Goal: Information Seeking & Learning: Compare options

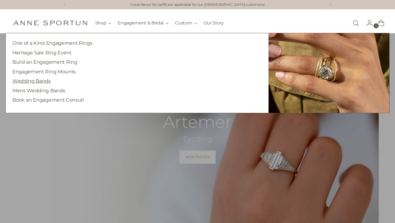
click at [44, 82] on link "Wedding Bands" at bounding box center [31, 81] width 38 height 6
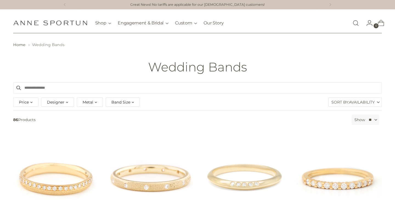
scroll to position [19, 0]
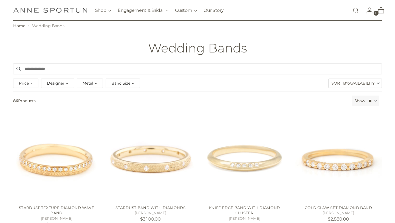
click at [36, 80] on div "Price" at bounding box center [25, 82] width 25 height 9
click at [339, 82] on label "Sort By: Availability" at bounding box center [354, 83] width 53 height 9
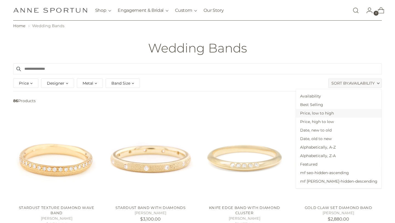
click at [345, 111] on span "Price, low to high" at bounding box center [339, 113] width 86 height 8
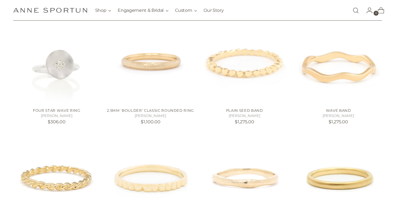
scroll to position [114, 0]
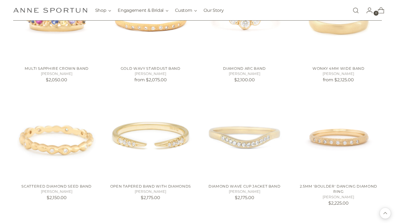
scroll to position [909, 0]
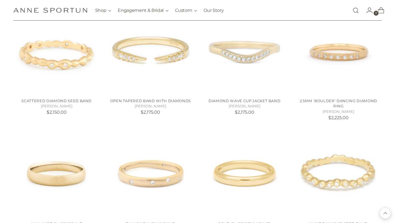
scroll to position [915, 0]
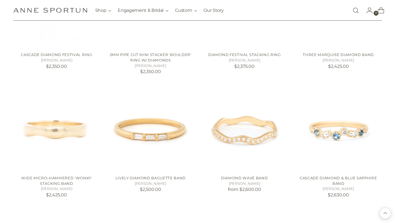
scroll to position [1297, 0]
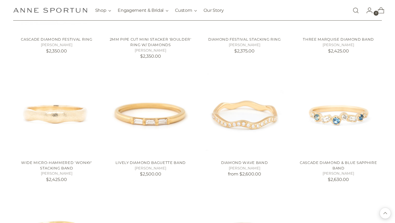
scroll to position [1266, 0]
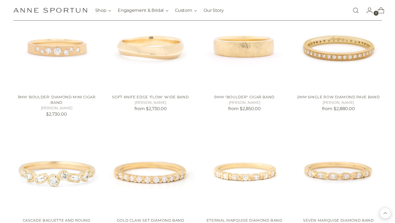
scroll to position [1674, 0]
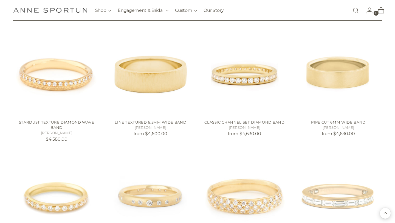
scroll to position [2399, 0]
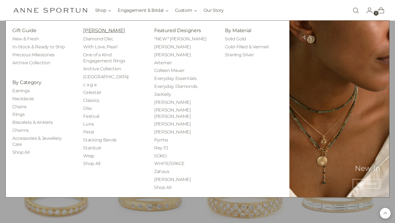
click at [104, 32] on link "[PERSON_NAME]" at bounding box center [104, 30] width 42 height 6
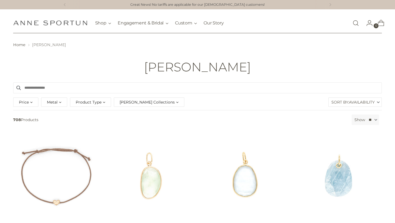
click at [85, 103] on span "Product Type" at bounding box center [89, 102] width 26 height 6
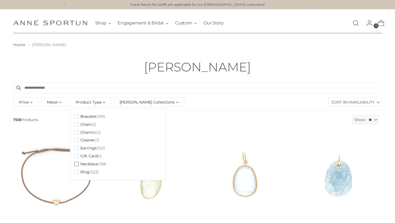
click at [91, 165] on span "Necklace" at bounding box center [88, 163] width 17 height 5
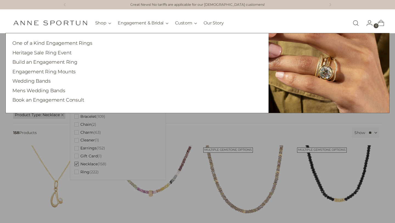
click at [127, 15] on nav "Shop Gift Guide New & Fresh In-Stock & Ready to Ship Precious Milestones Archiv…" at bounding box center [159, 23] width 129 height 21
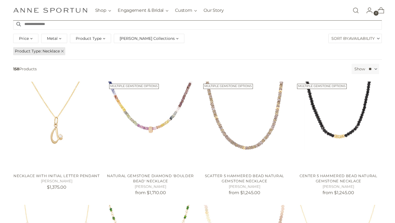
scroll to position [69, 0]
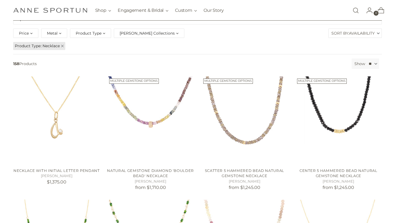
click at [339, 39] on div "Price *** - ***** $420.00 $14,760.00 Metal 14k & 18k Yellow Gold (12) 14k White…" at bounding box center [197, 34] width 371 height 14
click at [340, 35] on label "Sort By: Availability" at bounding box center [354, 33] width 53 height 9
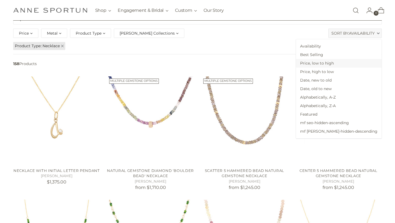
click at [337, 64] on span "Price, low to high" at bounding box center [339, 63] width 86 height 8
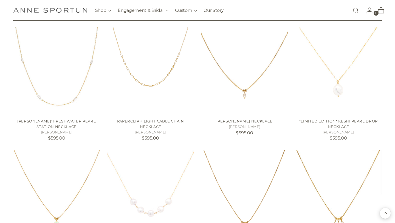
scroll to position [240, 0]
click at [0, 0] on img "Luna' Freshwater Pearl Station Necklace" at bounding box center [0, 0] width 0 height 0
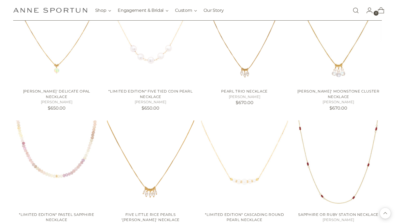
scroll to position [441, 0]
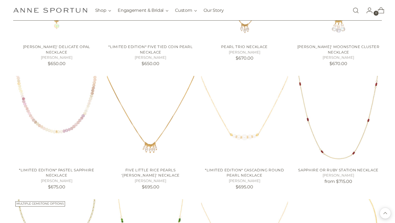
scroll to position [437, 0]
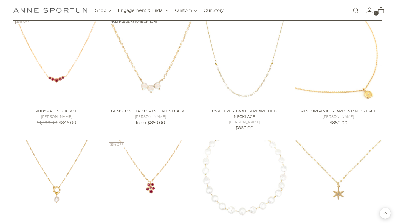
scroll to position [744, 0]
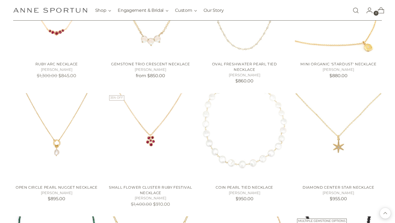
scroll to position [789, 0]
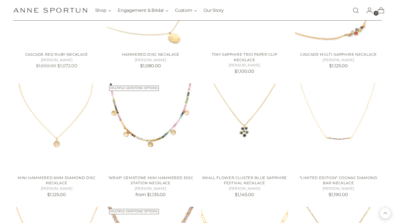
scroll to position [1320, 0]
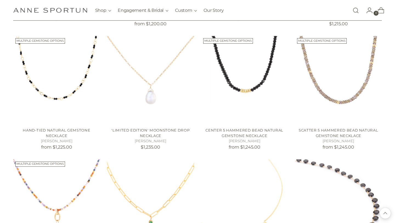
scroll to position [1593, 0]
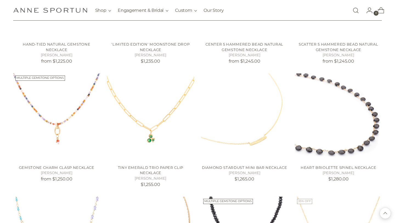
scroll to position [1714, 0]
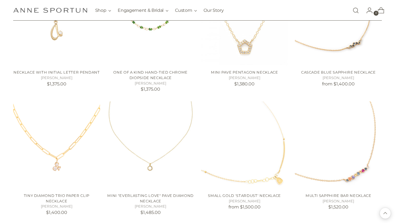
scroll to position [2068, 0]
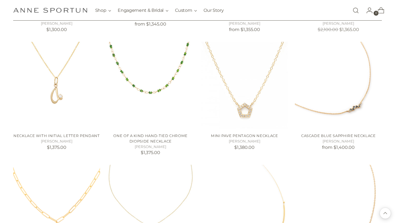
scroll to position [1949, 0]
click at [0, 0] on img "Necklace with Initial Letter Pendant" at bounding box center [0, 0] width 0 height 0
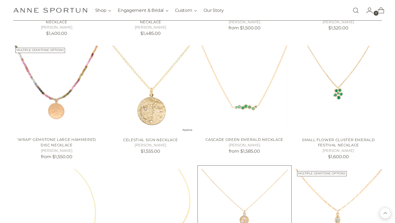
scroll to position [2191, 0]
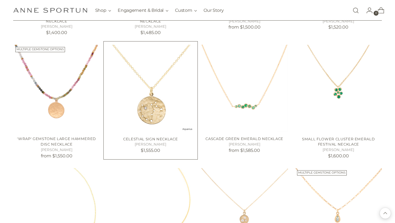
click at [0, 0] on img "Celestial Sign Necklace" at bounding box center [0, 0] width 0 height 0
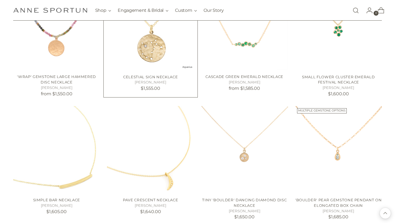
scroll to position [2256, 0]
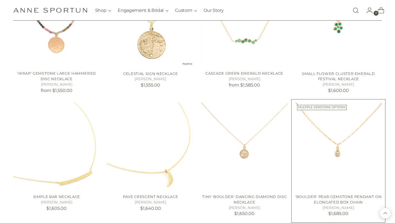
click at [0, 0] on img "'Boulder' Pear Gemstone Pendant on Elongated Box Chain" at bounding box center [0, 0] width 0 height 0
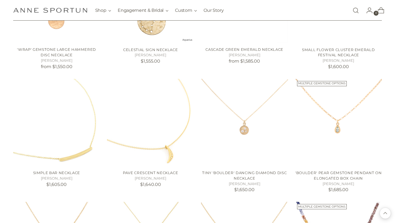
scroll to position [2281, 0]
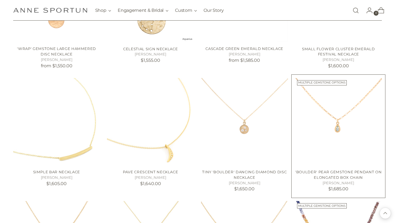
click at [0, 0] on img "'Boulder' Pear Gemstone Pendant on Elongated Box Chain" at bounding box center [0, 0] width 0 height 0
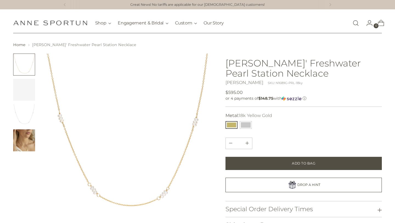
click at [26, 91] on div "Change image to image 2" at bounding box center [24, 90] width 22 height 22
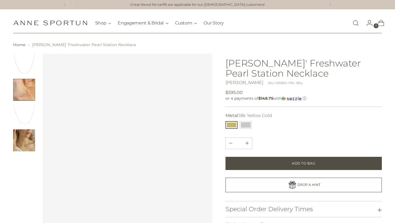
click at [24, 112] on img "Change image to image 3" at bounding box center [24, 115] width 22 height 22
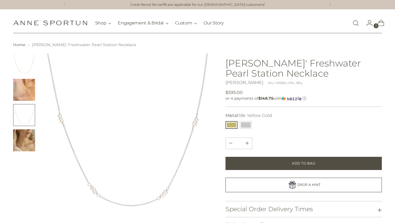
click at [24, 92] on img "Change image to image 2" at bounding box center [24, 90] width 22 height 22
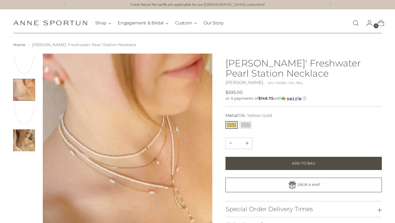
click at [22, 52] on div "Home Luna' Freshwater Pearl Station Necklace" at bounding box center [197, 170] width 395 height 257
click at [25, 69] on img "Change image to image 1" at bounding box center [24, 64] width 22 height 22
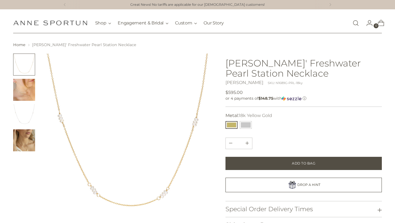
click at [27, 99] on img "Change image to image 2" at bounding box center [24, 90] width 22 height 22
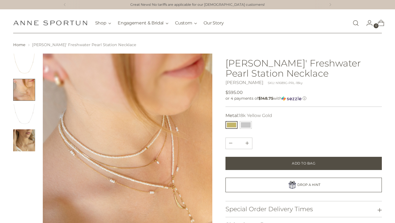
click at [27, 120] on img "Change image to image 3" at bounding box center [24, 115] width 22 height 22
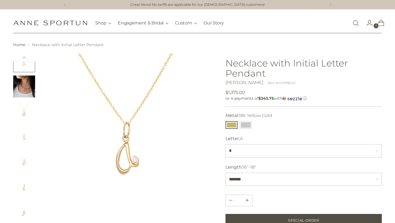
scroll to position [4, 0]
click at [24, 114] on img "Change image to image 3" at bounding box center [24, 111] width 22 height 22
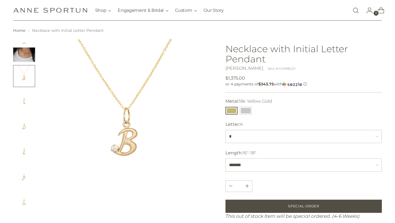
scroll to position [17, 0]
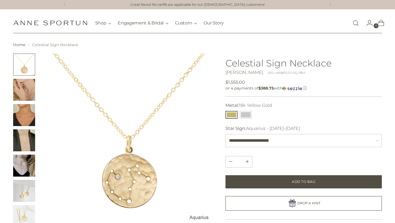
click at [24, 109] on img "Change image to image 3" at bounding box center [24, 115] width 22 height 22
click at [262, 146] on select "**********" at bounding box center [303, 140] width 157 height 13
select select "**********"
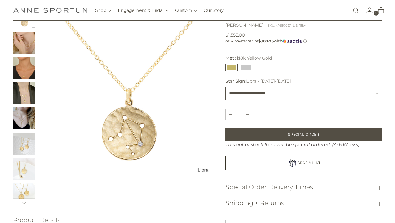
scroll to position [48, 0]
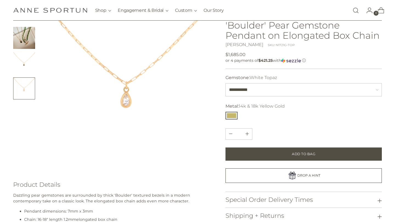
scroll to position [44, 0]
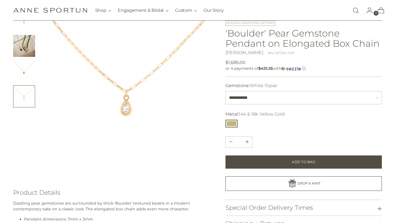
click at [21, 65] on img "Change image to image 3" at bounding box center [24, 71] width 22 height 22
click at [22, 92] on img "Change image to image 4" at bounding box center [24, 96] width 22 height 22
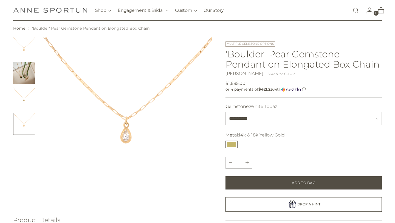
scroll to position [15, 0]
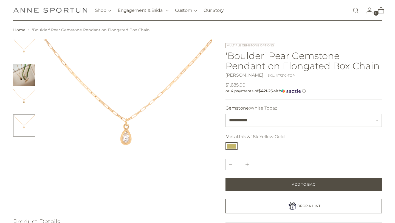
click at [25, 47] on img "Change image to image 1" at bounding box center [24, 50] width 22 height 22
click at [27, 76] on img "Change image to image 2" at bounding box center [24, 75] width 22 height 22
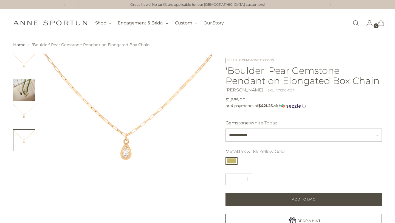
click at [18, 67] on img "Change image to image 1" at bounding box center [24, 64] width 22 height 22
click at [29, 116] on img "Change image to image 3" at bounding box center [24, 115] width 22 height 22
click at [29, 138] on img "Change image to image 4" at bounding box center [24, 140] width 22 height 22
click at [25, 115] on img "Change image to image 3" at bounding box center [24, 115] width 22 height 22
click at [20, 135] on img "Change image to image 4" at bounding box center [24, 140] width 22 height 22
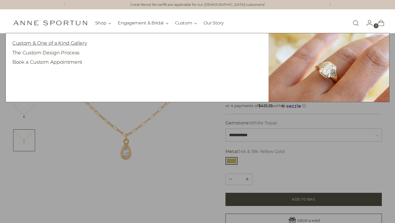
click at [70, 45] on link "Custom & One of a Kind Gallery" at bounding box center [49, 43] width 75 height 6
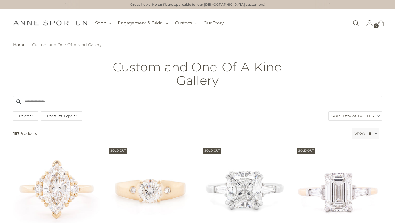
click at [72, 115] on span "Product Type" at bounding box center [60, 116] width 26 height 6
click at [71, 138] on span "(139)" at bounding box center [71, 137] width 9 height 5
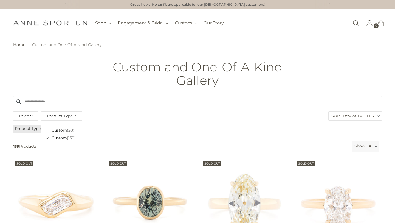
click at [71, 129] on span "(28)" at bounding box center [70, 130] width 7 height 5
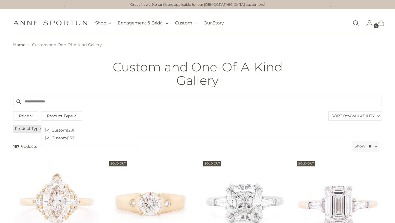
click at [69, 137] on span "(139)" at bounding box center [71, 137] width 9 height 5
click at [68, 130] on span "(28)" at bounding box center [70, 130] width 7 height 5
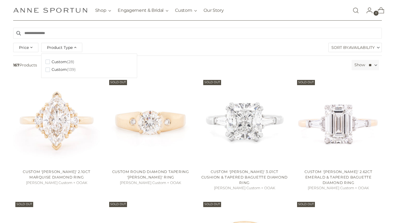
scroll to position [112, 0]
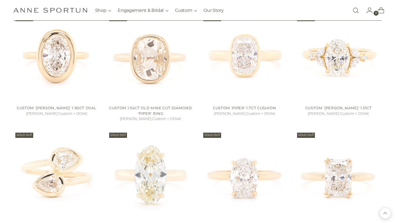
scroll to position [486, 0]
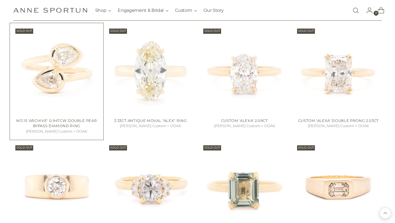
scroll to position [589, 0]
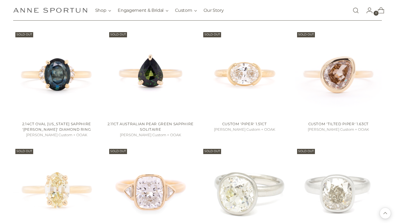
scroll to position [1187, 0]
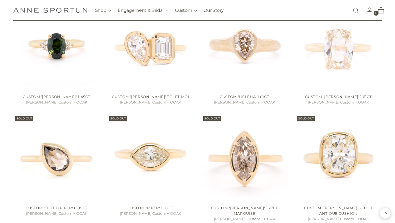
scroll to position [1542, 0]
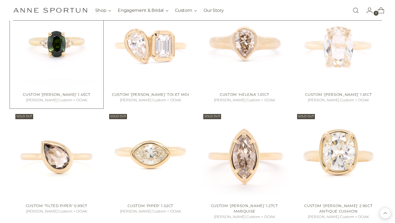
click at [0, 0] on img "Custom 'Kathleen' 1.45ct" at bounding box center [0, 0] width 0 height 0
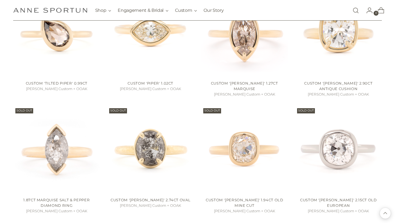
scroll to position [1752, 0]
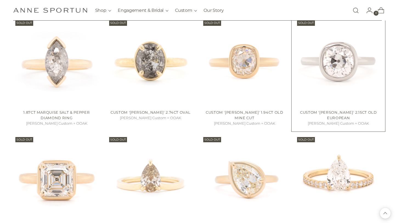
click at [0, 0] on img "Custom 'Anne Bezel' 2.15ct Old European" at bounding box center [0, 0] width 0 height 0
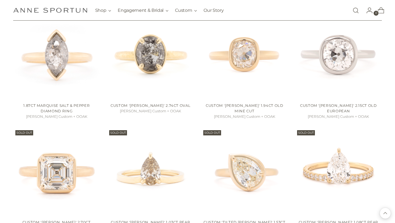
scroll to position [1758, 0]
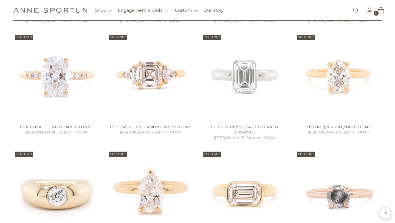
scroll to position [1970, 0]
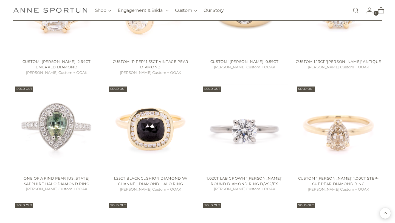
scroll to position [2505, 0]
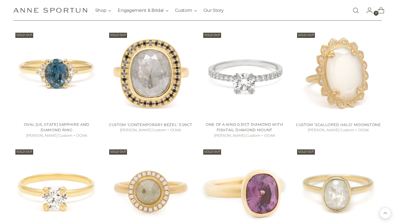
scroll to position [3248, 0]
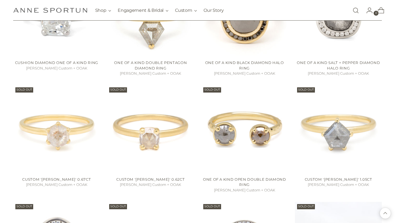
scroll to position [3718, 0]
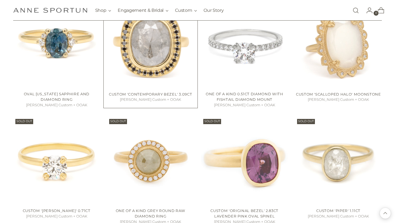
scroll to position [3261, 0]
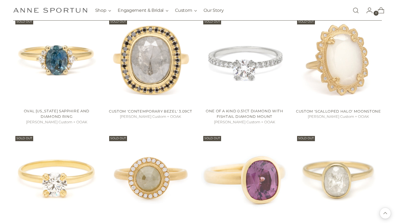
click at [357, 7] on link "Open search modal" at bounding box center [355, 10] width 11 height 11
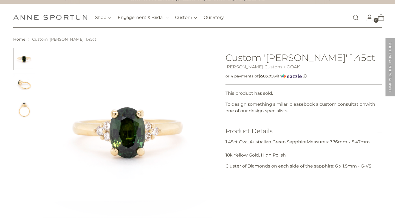
scroll to position [7, 0]
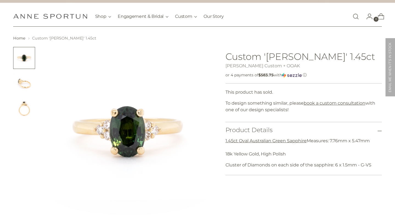
click at [20, 83] on img "Change image to image 2" at bounding box center [24, 83] width 22 height 22
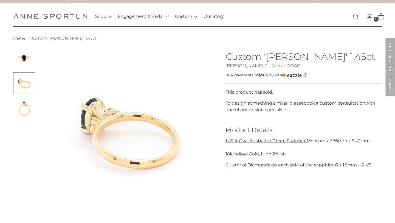
click at [19, 105] on img "Change image to image 3" at bounding box center [24, 108] width 22 height 22
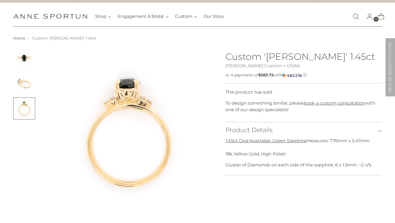
click at [14, 44] on div "Home Custom 'Kathleen' 1.45ct" at bounding box center [197, 125] width 395 height 181
click at [18, 52] on img "Change image to image 1" at bounding box center [24, 58] width 22 height 22
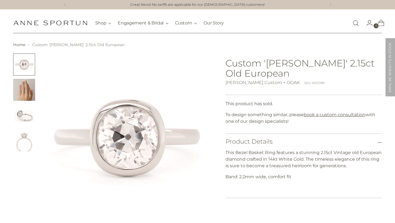
click at [25, 114] on img "Change image to image 3" at bounding box center [24, 115] width 22 height 22
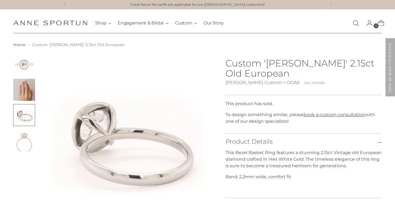
click at [18, 147] on img "Change image to image 4" at bounding box center [24, 140] width 22 height 22
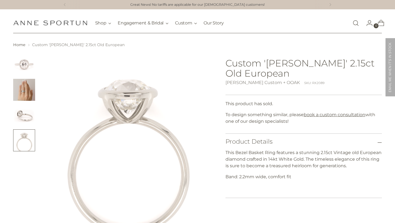
click at [24, 62] on img "Change image to image 1" at bounding box center [24, 64] width 22 height 22
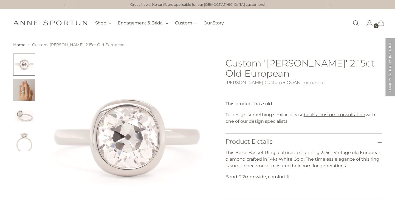
click at [24, 95] on img "Change image to image 2" at bounding box center [24, 90] width 22 height 22
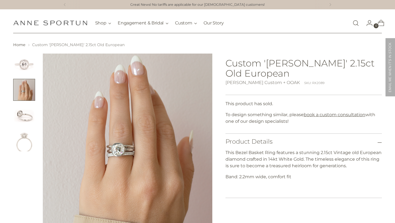
click at [24, 116] on img "Change image to image 3" at bounding box center [24, 115] width 22 height 22
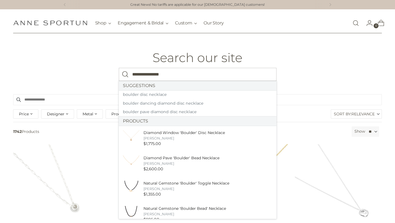
type input "**********"
click at [119, 68] on button "Search" at bounding box center [125, 74] width 13 height 13
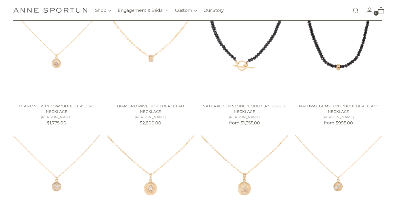
scroll to position [121, 0]
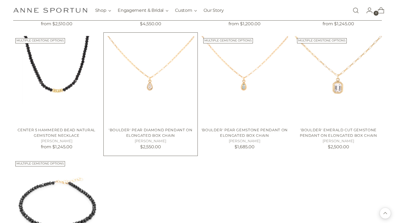
scroll to position [593, 0]
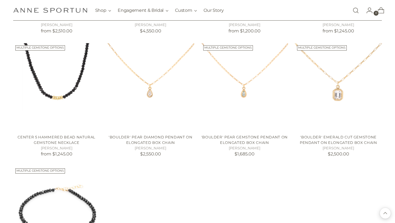
click at [352, 11] on link "Open search modal" at bounding box center [355, 10] width 11 height 11
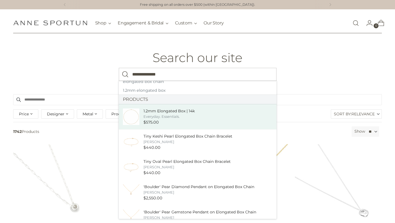
scroll to position [13, 0]
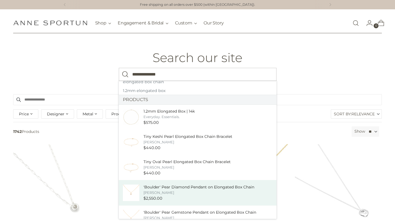
click at [202, 184] on div "'Boulder' Pear Diamond Pendant on Elongated Box Chain" at bounding box center [198, 187] width 111 height 6
type input "**********"
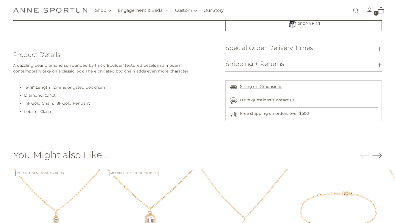
scroll to position [212, 0]
click at [355, 9] on link "Open search modal" at bounding box center [355, 10] width 11 height 11
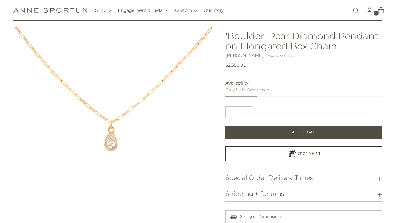
scroll to position [30, 0]
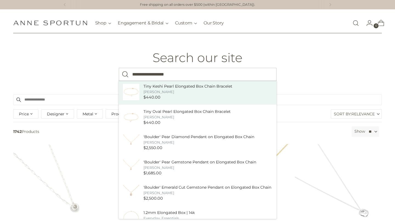
scroll to position [75, 0]
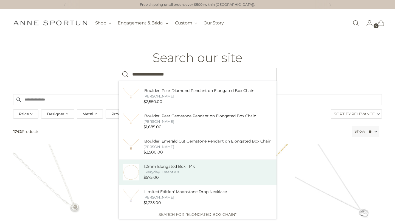
click at [193, 168] on div "1.2mm Elongated Box | 14k" at bounding box center [168, 166] width 51 height 6
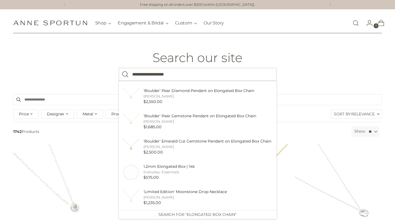
type input "**********"
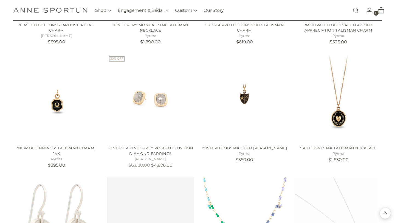
scroll to position [470, 0]
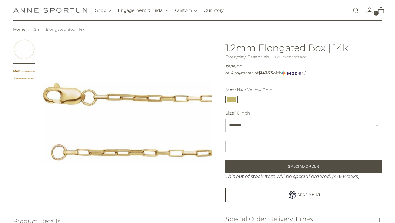
scroll to position [17, 0]
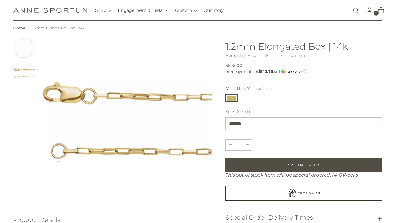
click at [19, 47] on img "Change image to image 1" at bounding box center [24, 48] width 22 height 22
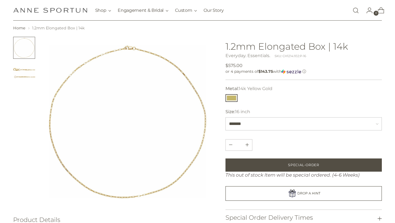
click at [20, 69] on img "Change image to image 2" at bounding box center [24, 73] width 22 height 22
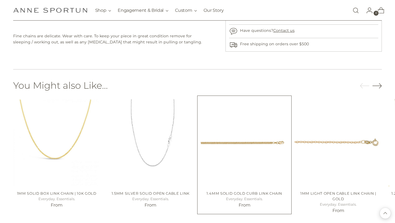
scroll to position [0, 0]
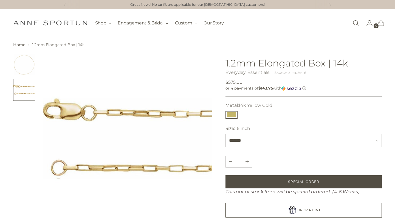
click at [28, 70] on img "Change image to image 1" at bounding box center [24, 64] width 22 height 22
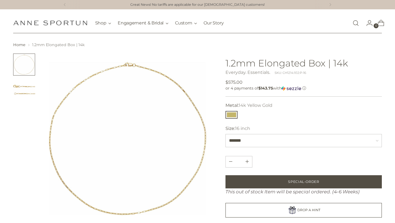
click at [25, 100] on img "Change image to image 2" at bounding box center [24, 90] width 22 height 22
